Goal: Transaction & Acquisition: Purchase product/service

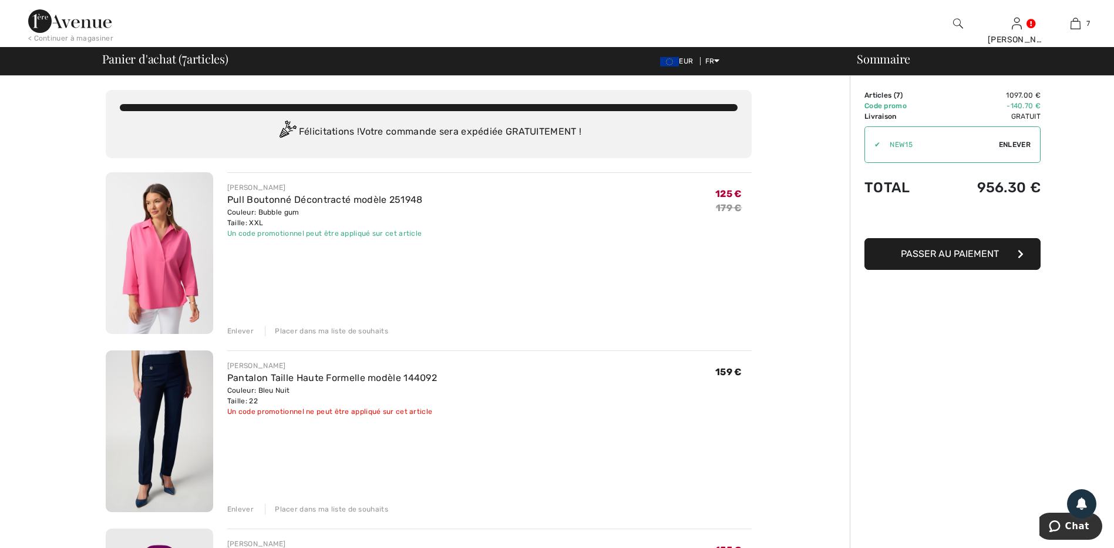
click at [241, 330] on div "Enlever" at bounding box center [240, 330] width 26 height 11
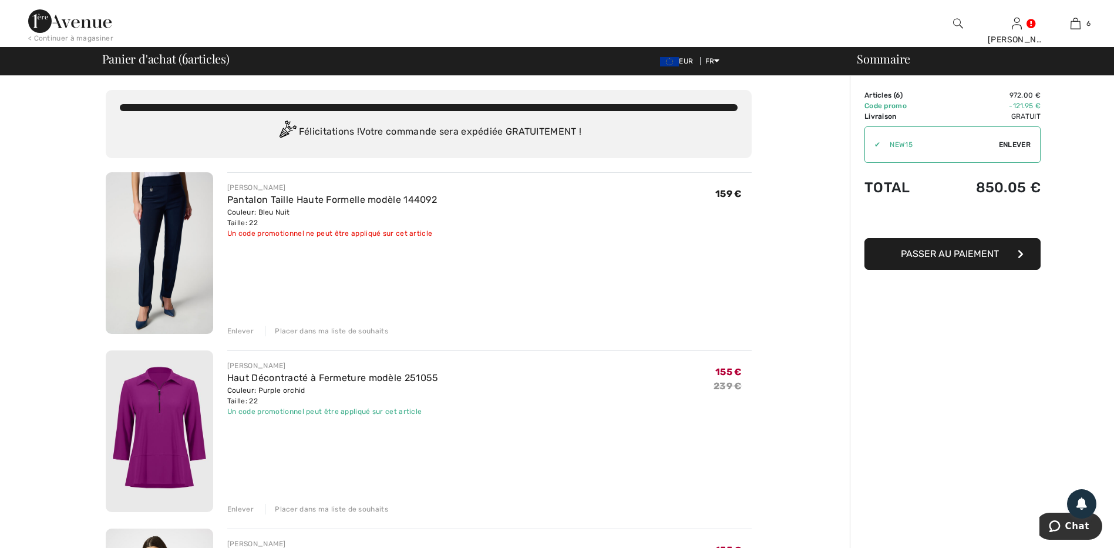
click at [240, 327] on div "Enlever" at bounding box center [240, 330] width 26 height 11
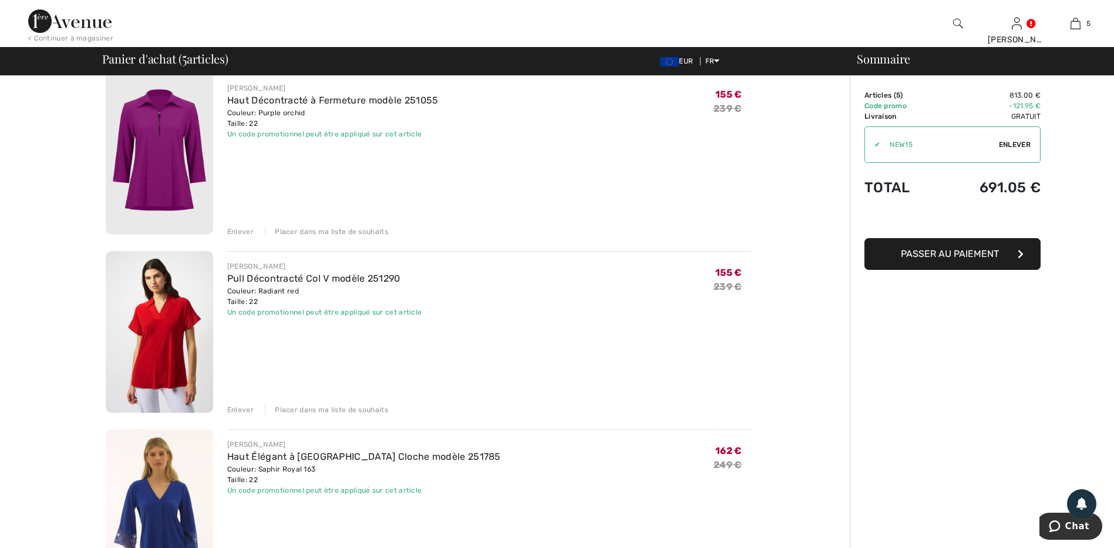
scroll to position [117, 0]
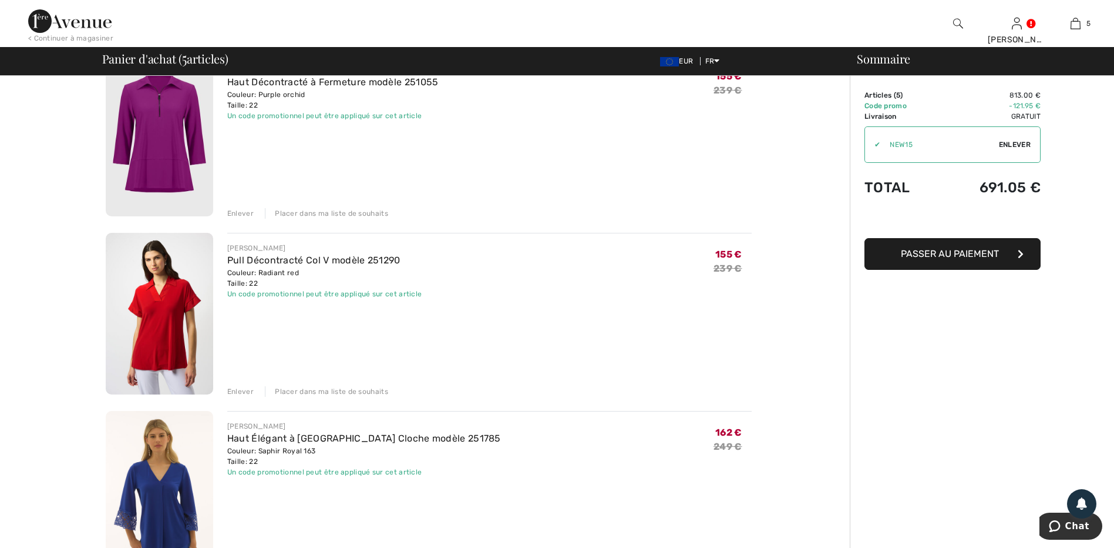
click at [246, 391] on div "Enlever" at bounding box center [240, 391] width 26 height 11
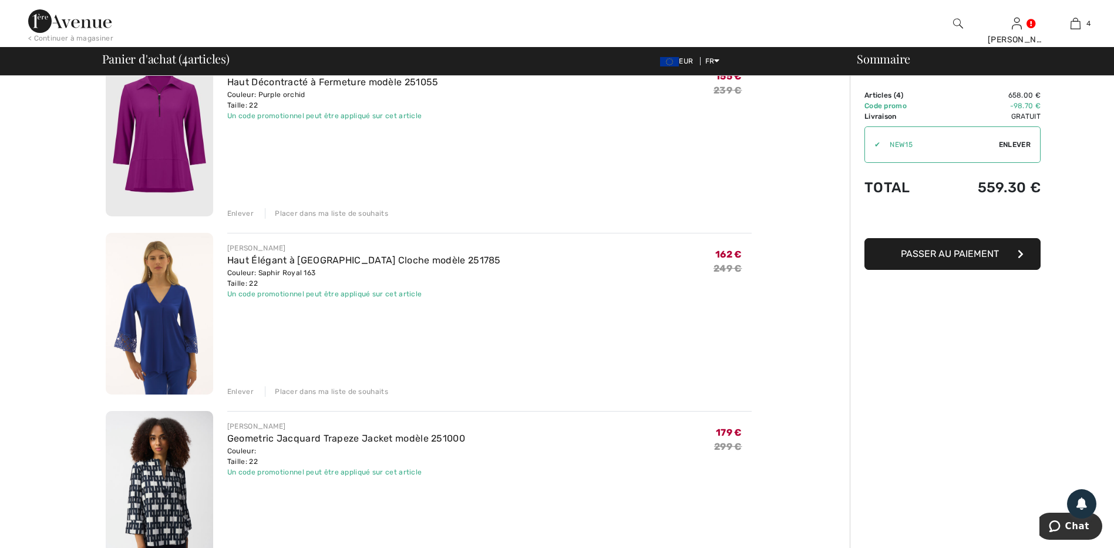
scroll to position [235, 0]
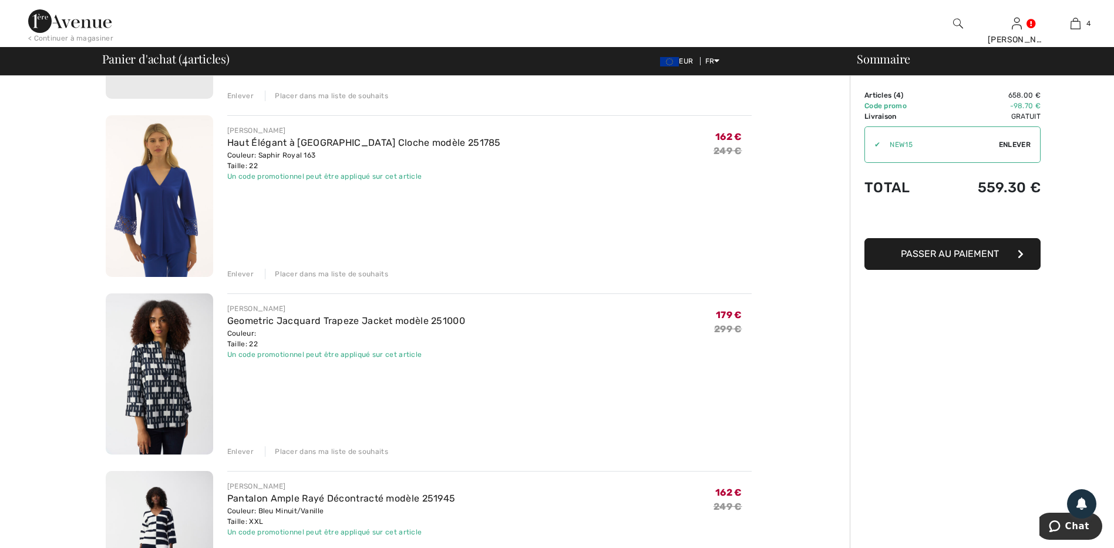
click at [243, 458] on div "JOSEPH RIBKOFF Haut Décontracté à Fermeture modèle 251055 Couleur: Purple orchi…" at bounding box center [429, 536] width 646 height 1198
click at [239, 454] on div "Enlever" at bounding box center [240, 451] width 26 height 11
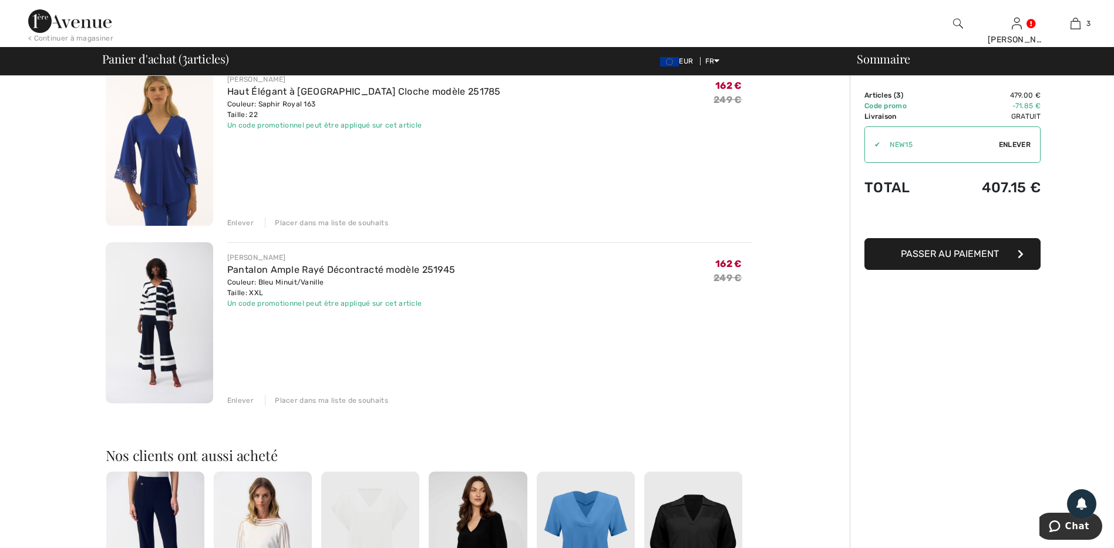
scroll to position [352, 0]
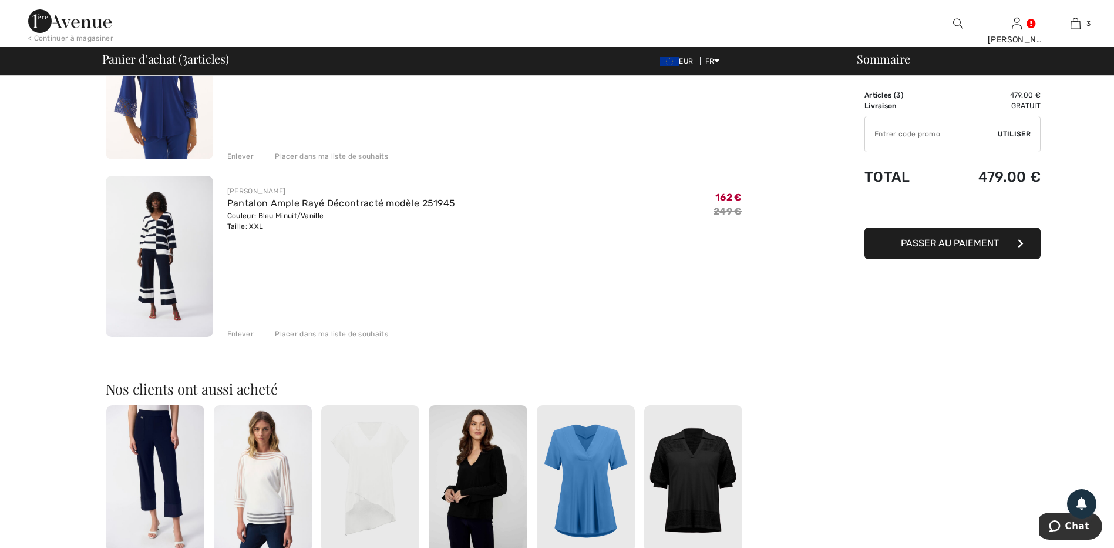
type input "SALEAVENUE"
type input "FLASH15"
type input "NEW15"
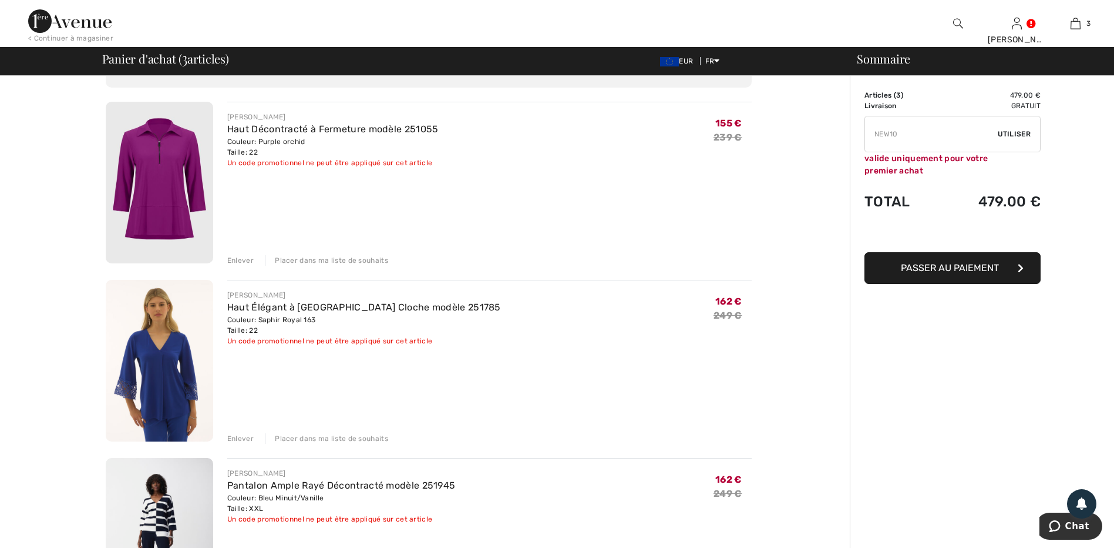
scroll to position [176, 0]
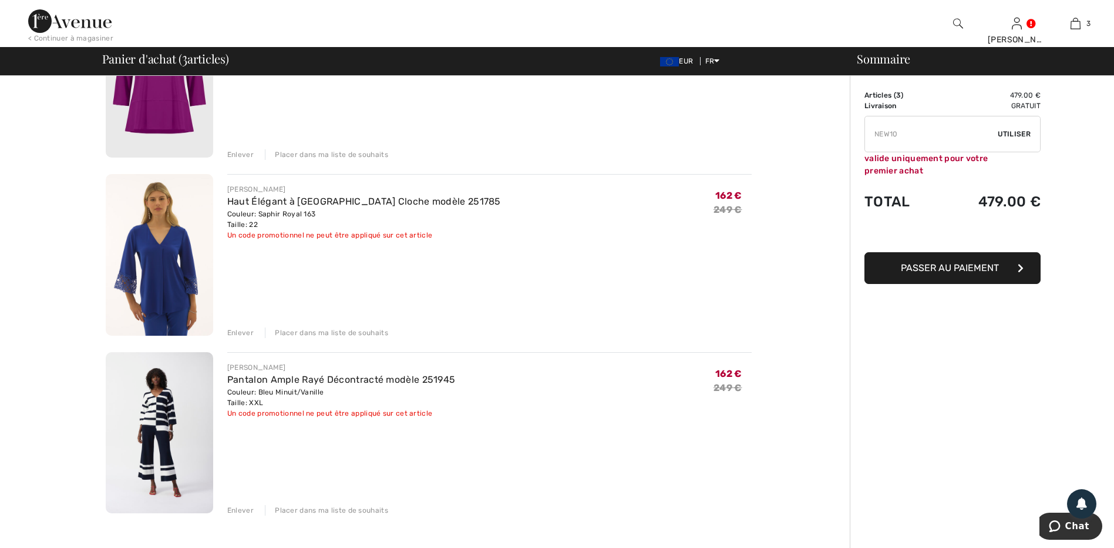
type input "FREEXPRESS"
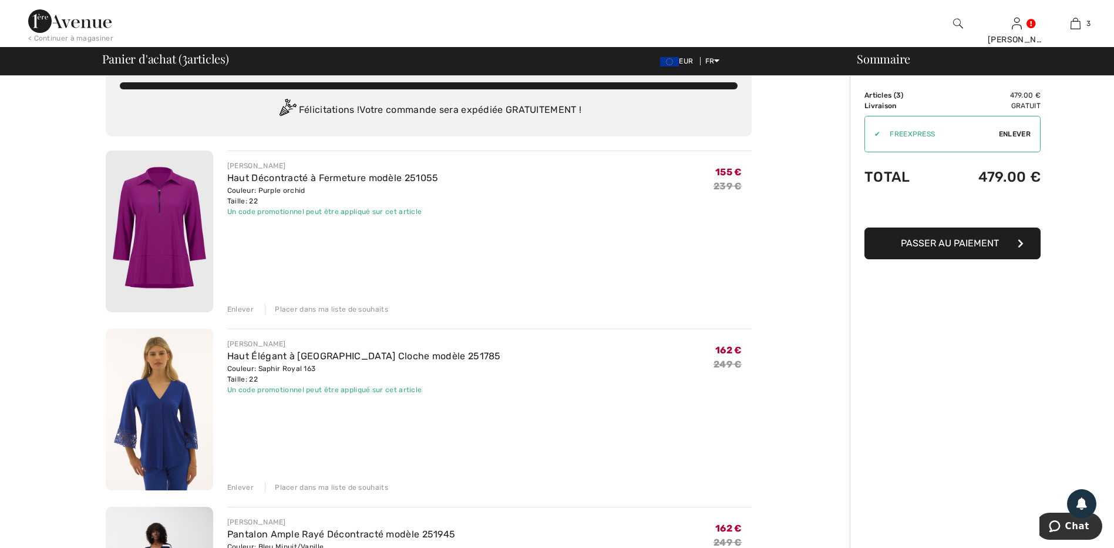
scroll to position [0, 0]
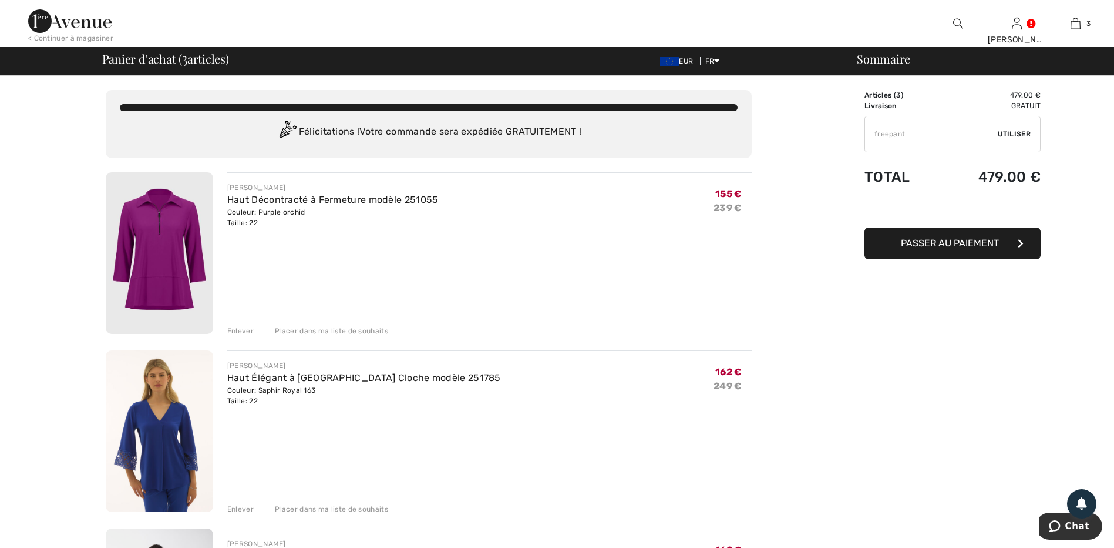
type input "FREEPANT"
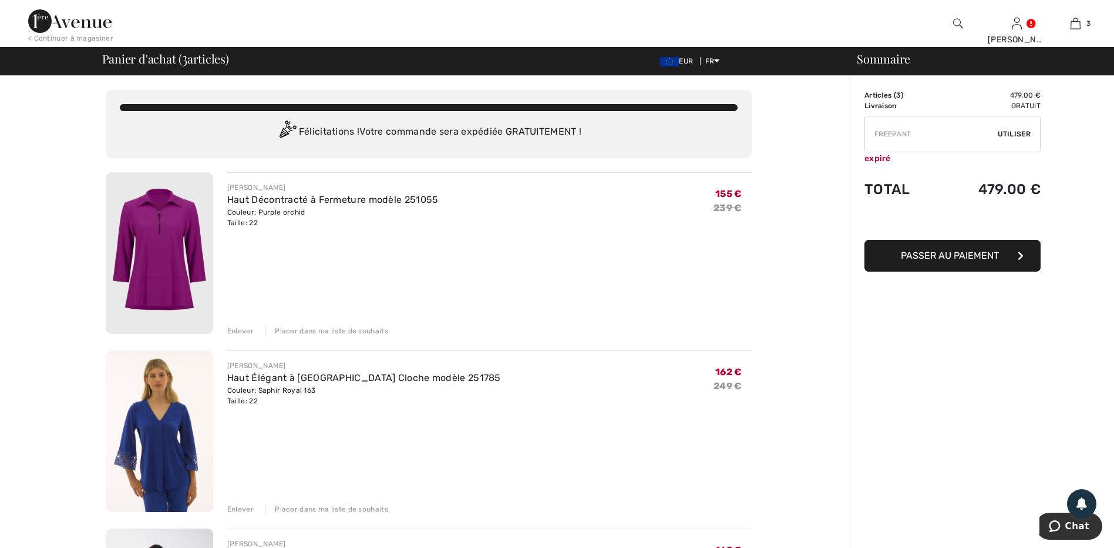
type input "MAMA"
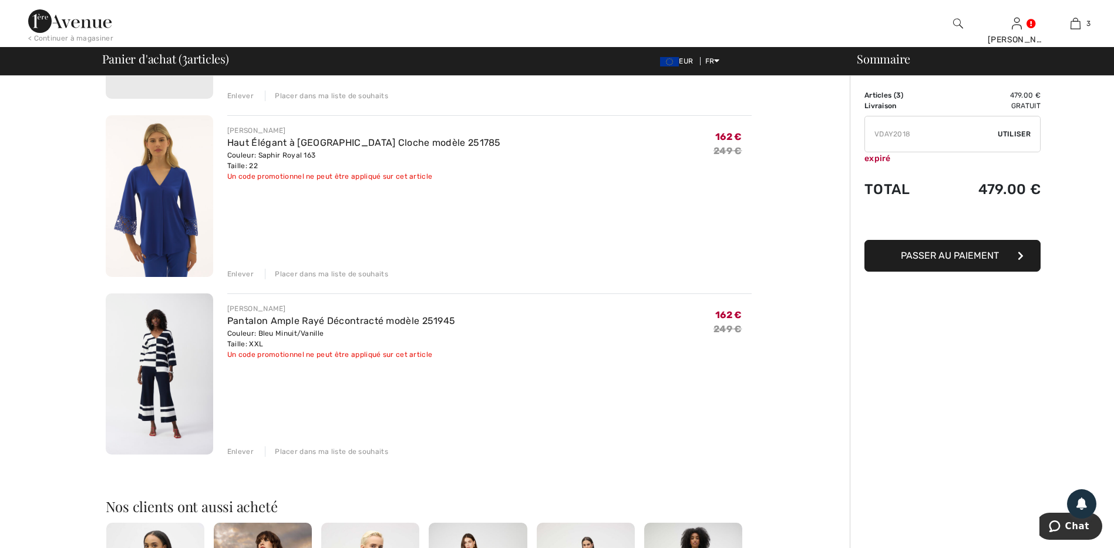
scroll to position [352, 0]
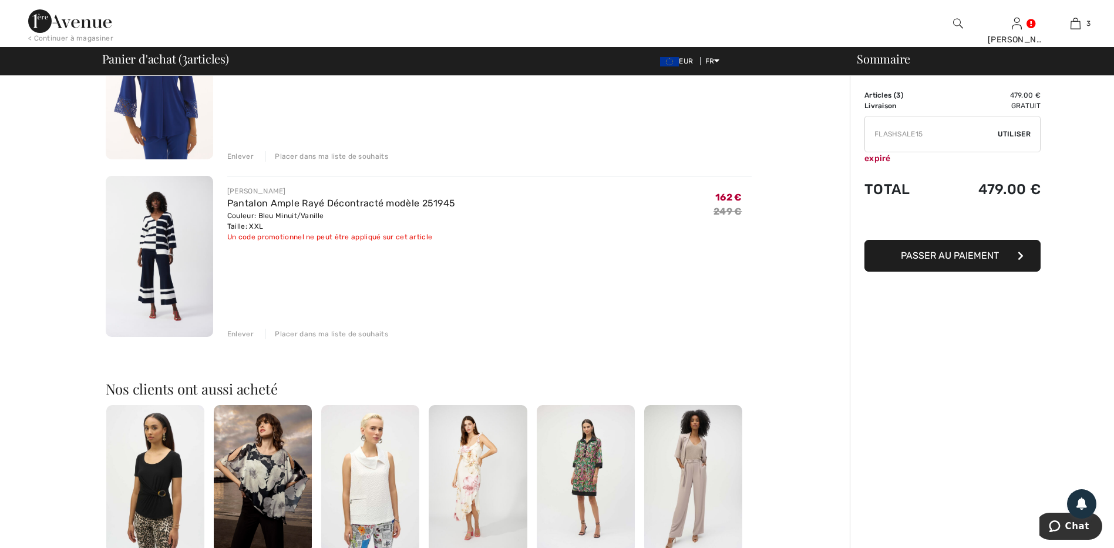
type input "FREEDENIMBAG"
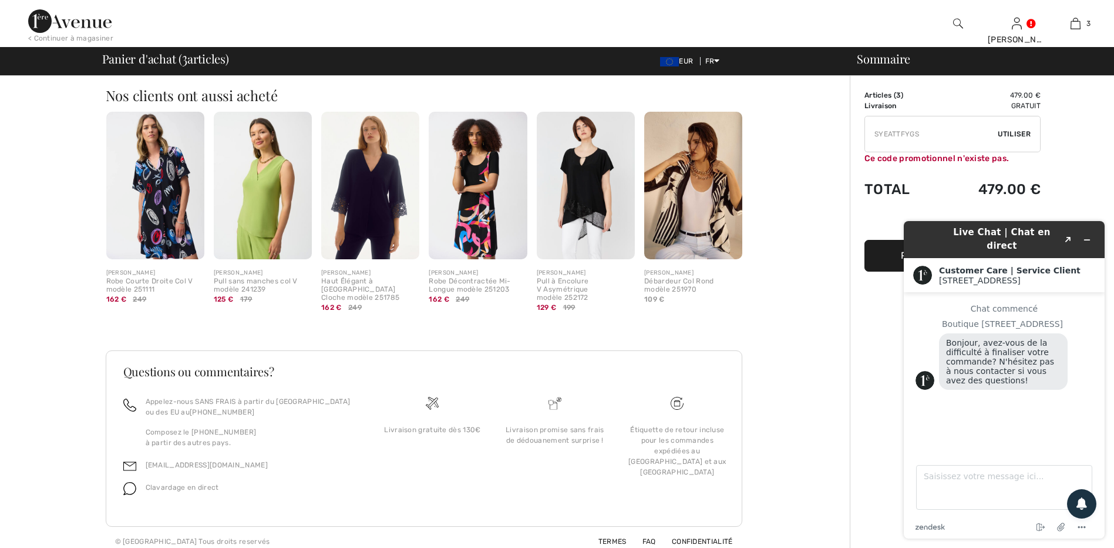
type input "FREEGIFT"
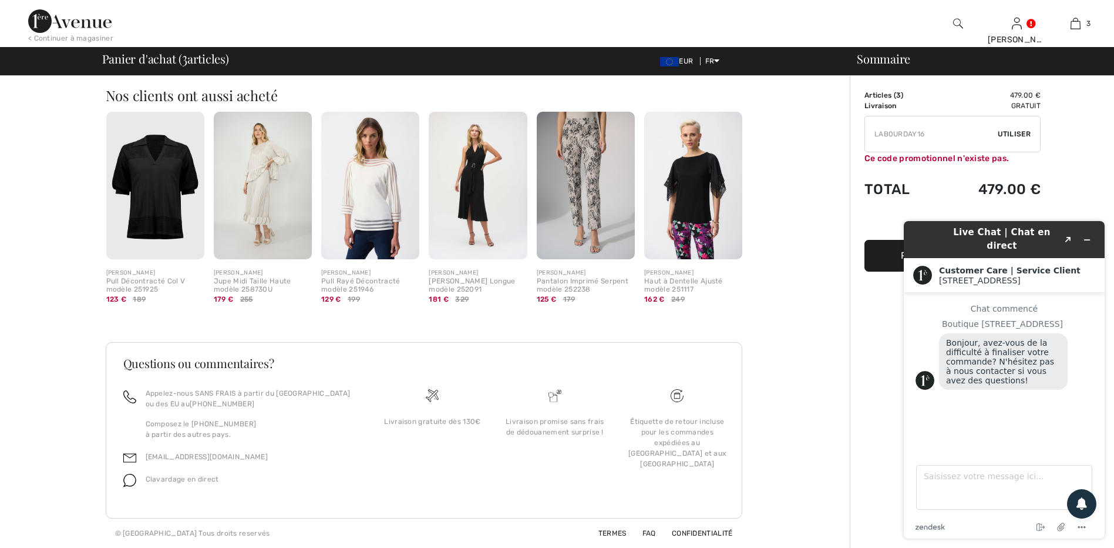
click at [963, 547] on div at bounding box center [557, 548] width 1114 height 0
click at [1057, 547] on div at bounding box center [557, 548] width 1114 height 0
type input "SALEAVENUE"
click at [777, 547] on div at bounding box center [557, 548] width 1114 height 0
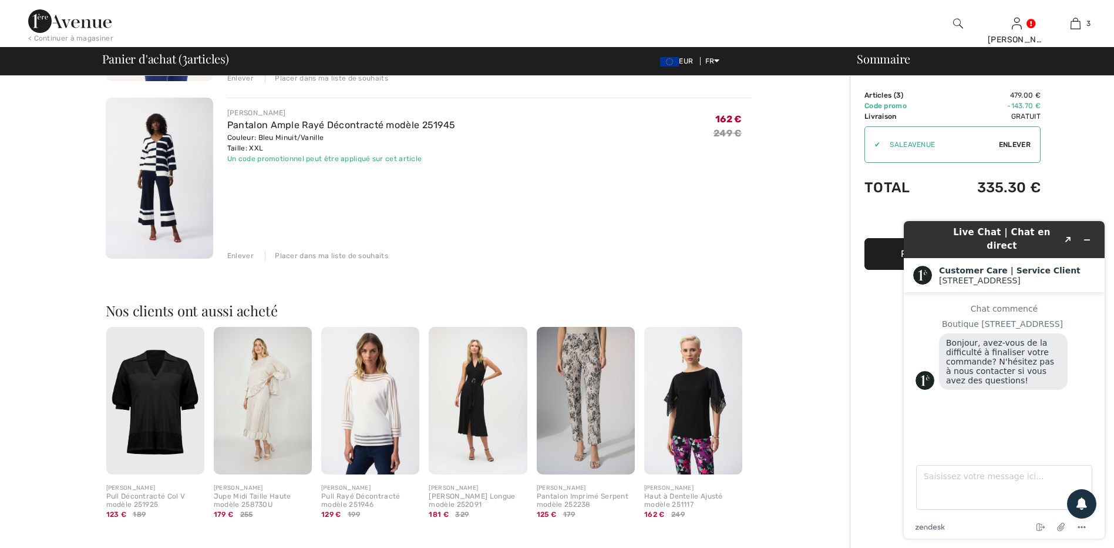
scroll to position [411, 0]
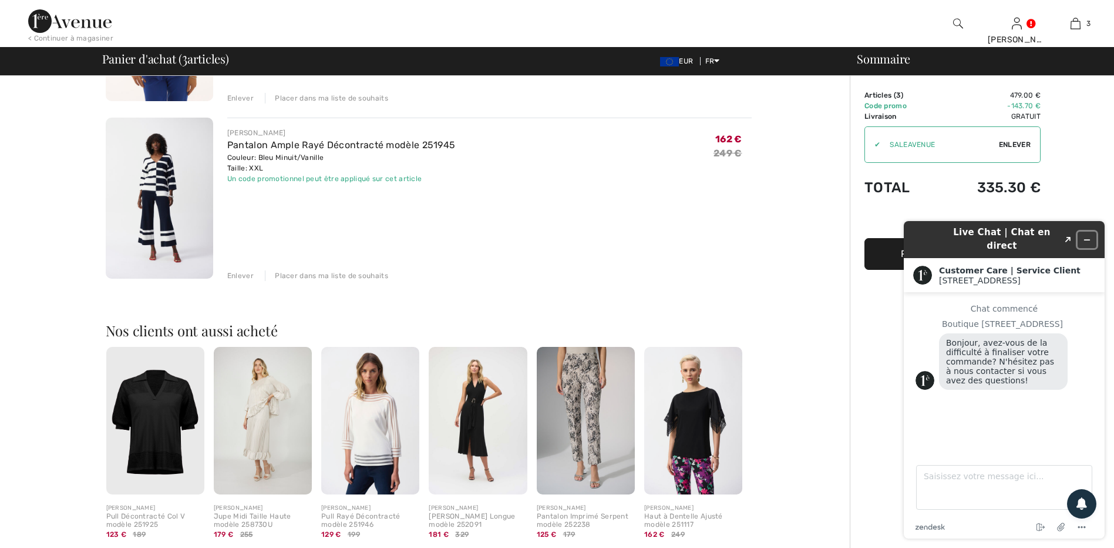
click at [1088, 231] on button "Réduire le widget" at bounding box center [1087, 239] width 19 height 16
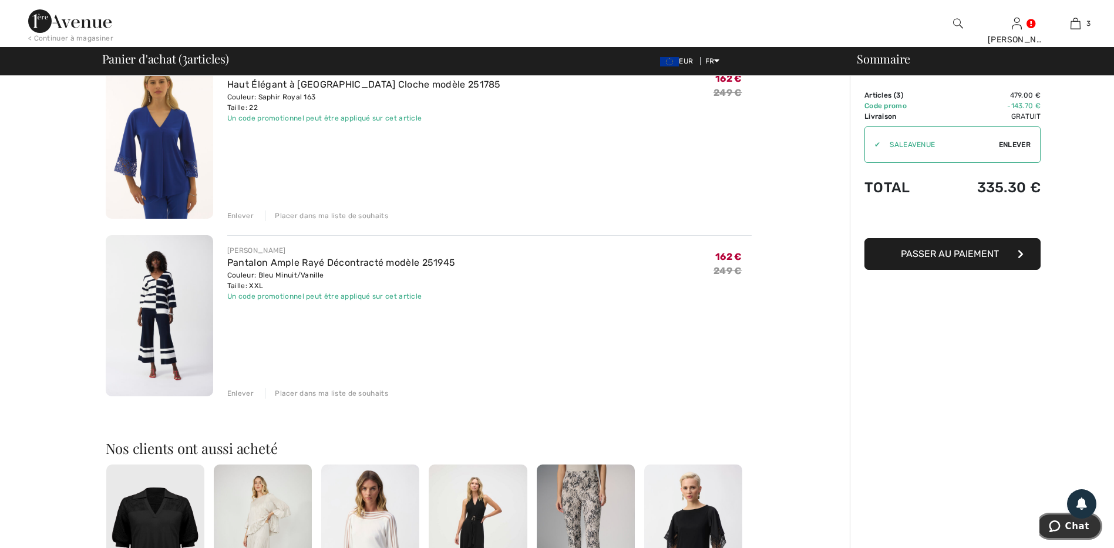
scroll to position [58, 0]
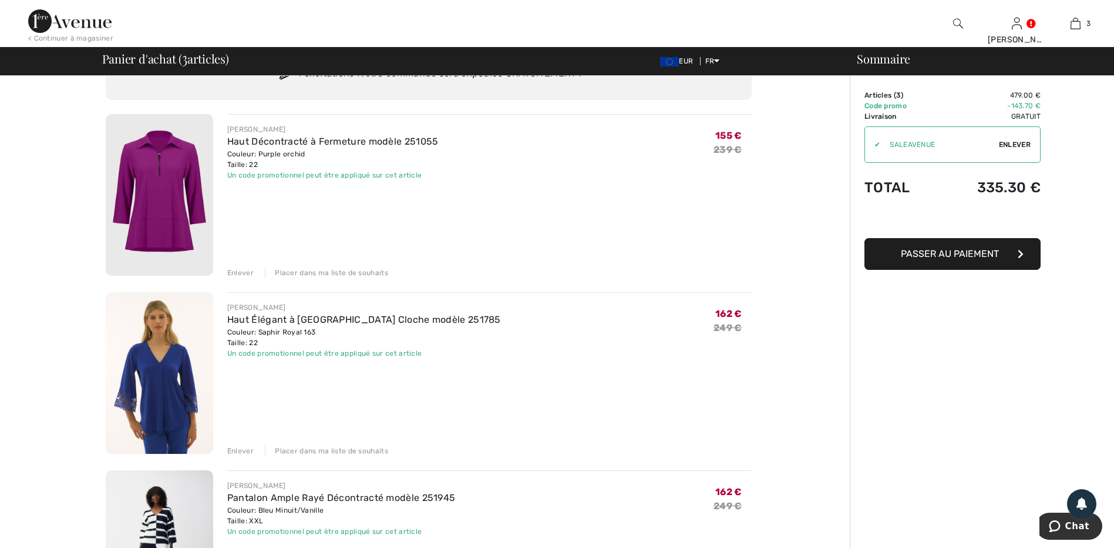
click at [236, 273] on div "Enlever" at bounding box center [240, 272] width 26 height 11
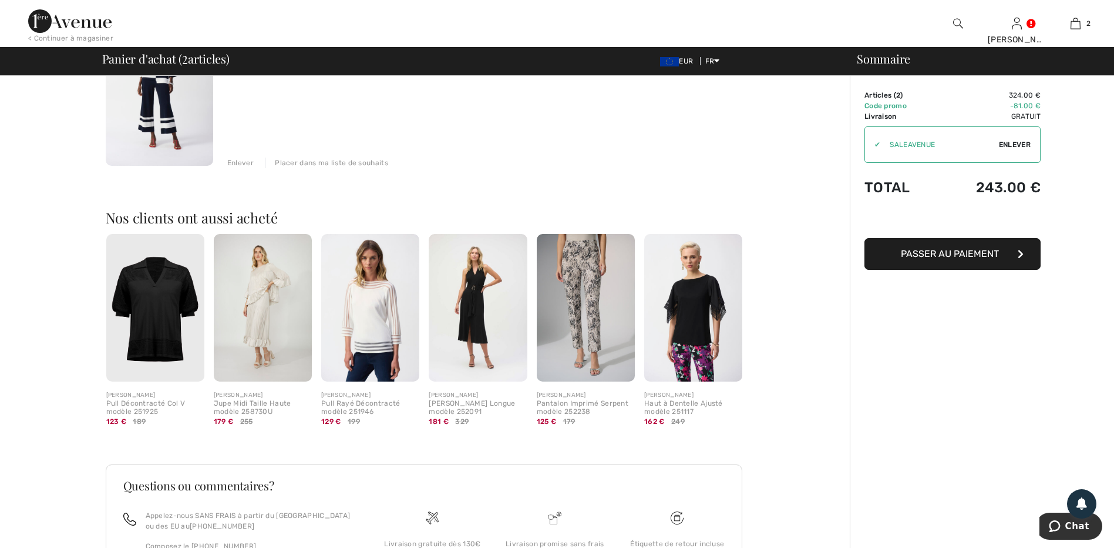
scroll to position [352, 0]
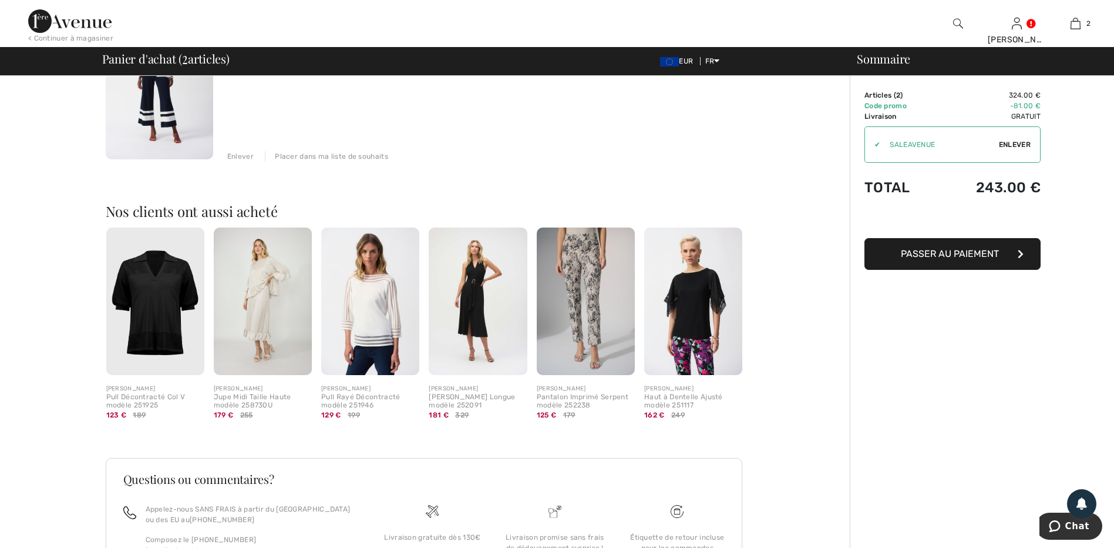
click at [274, 308] on img at bounding box center [263, 300] width 98 height 147
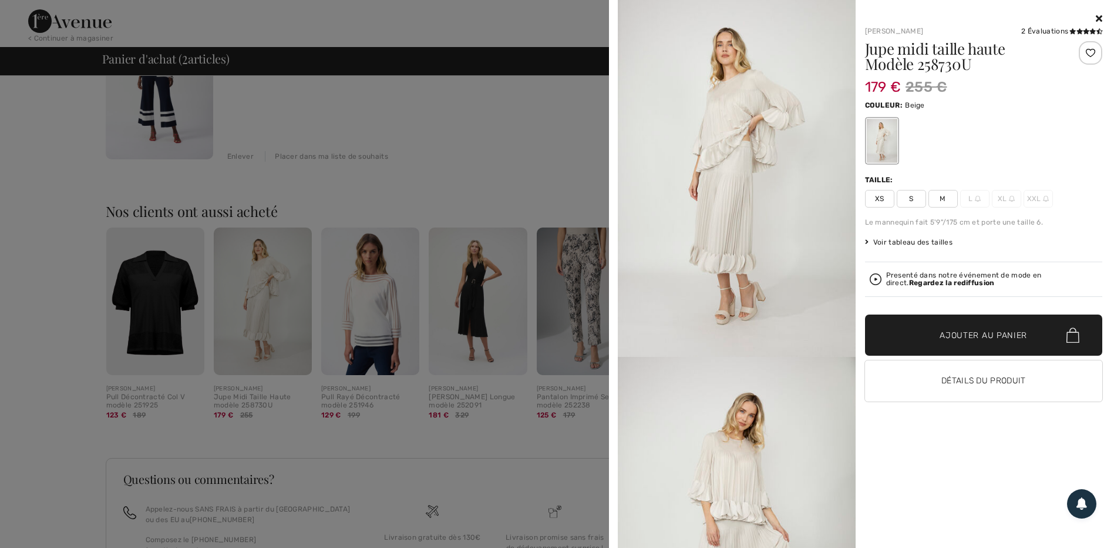
click at [378, 334] on div at bounding box center [557, 274] width 1114 height 548
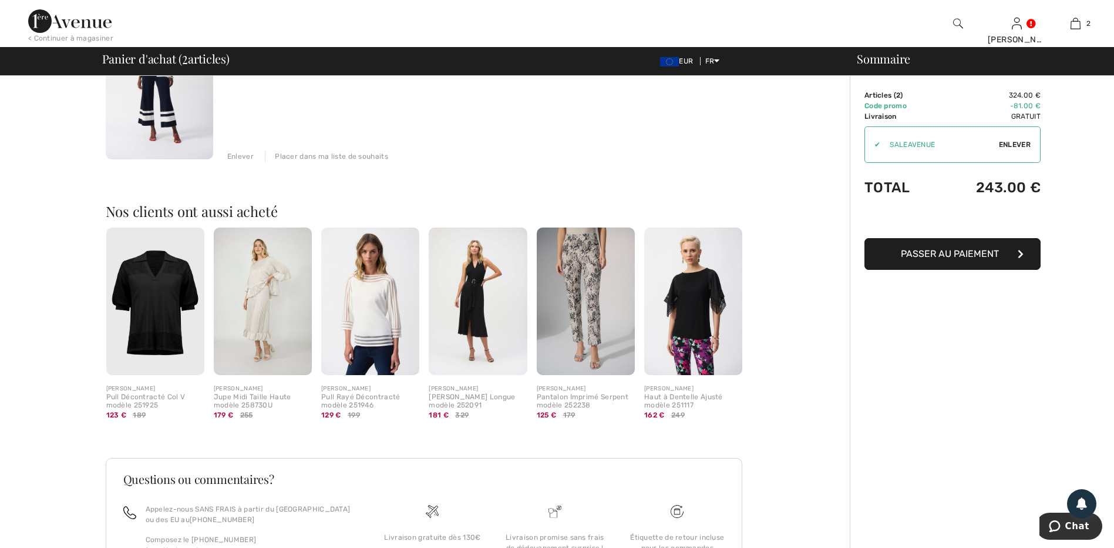
click at [669, 394] on div "Haut à Dentelle Ajusté modèle 251117" at bounding box center [693, 401] width 98 height 16
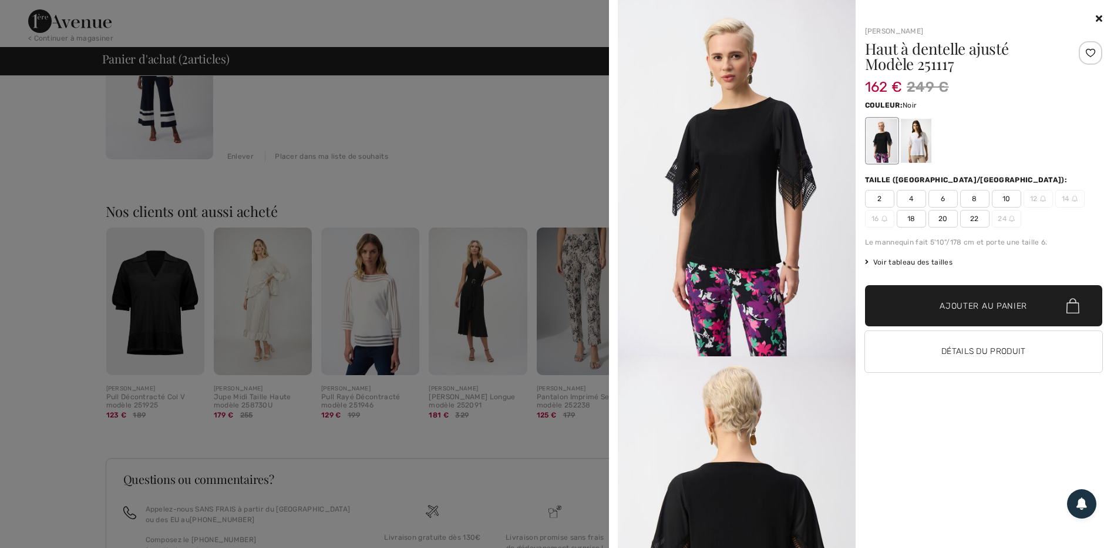
click at [682, 370] on div "Your browser does not support the video tag. [PERSON_NAME] Haut à dentelle ajus…" at bounding box center [557, 274] width 1114 height 548
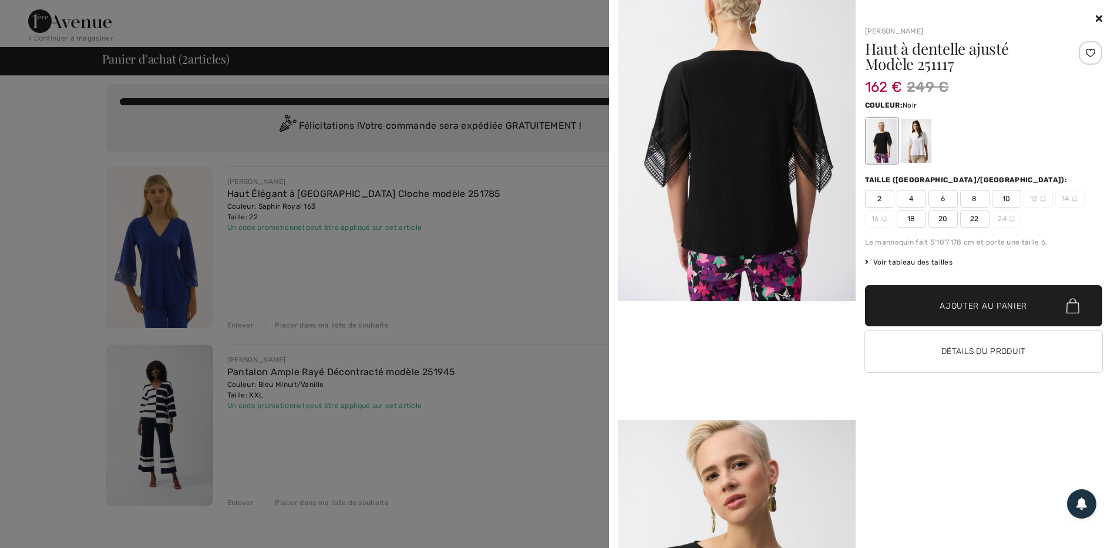
scroll to position [0, 0]
